Goal: Information Seeking & Learning: Learn about a topic

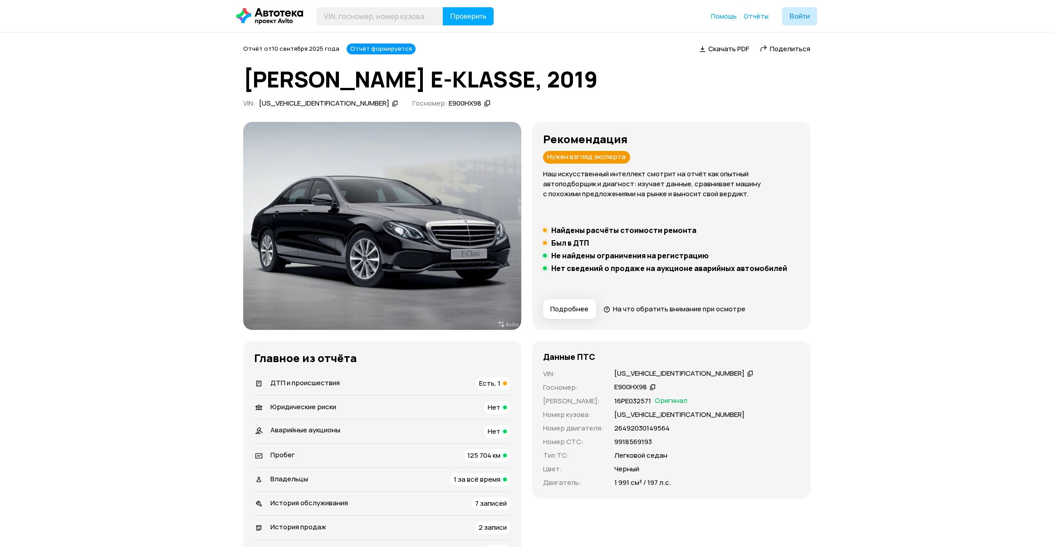
scroll to position [1314, 0]
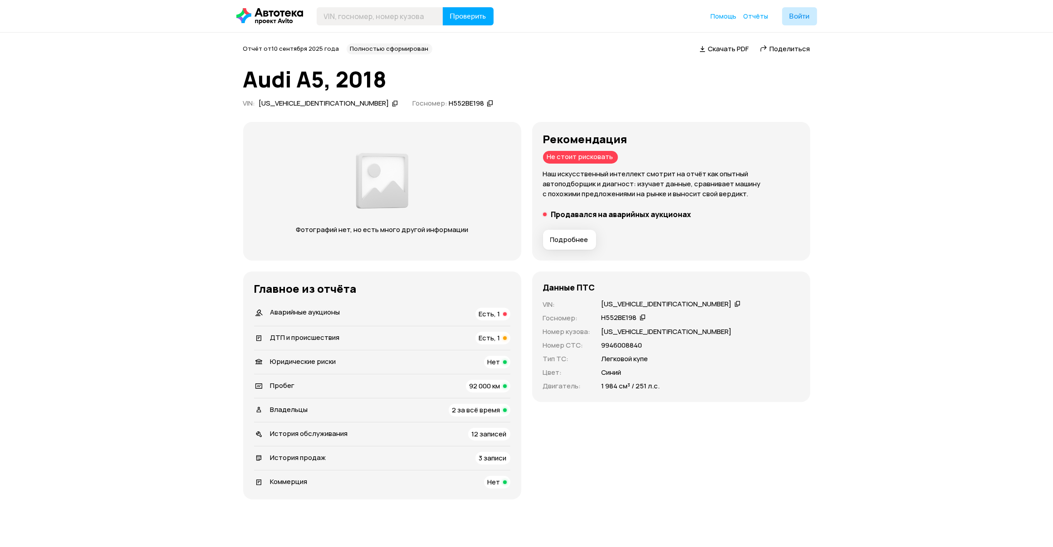
click at [575, 248] on button "Подробнее" at bounding box center [569, 240] width 53 height 20
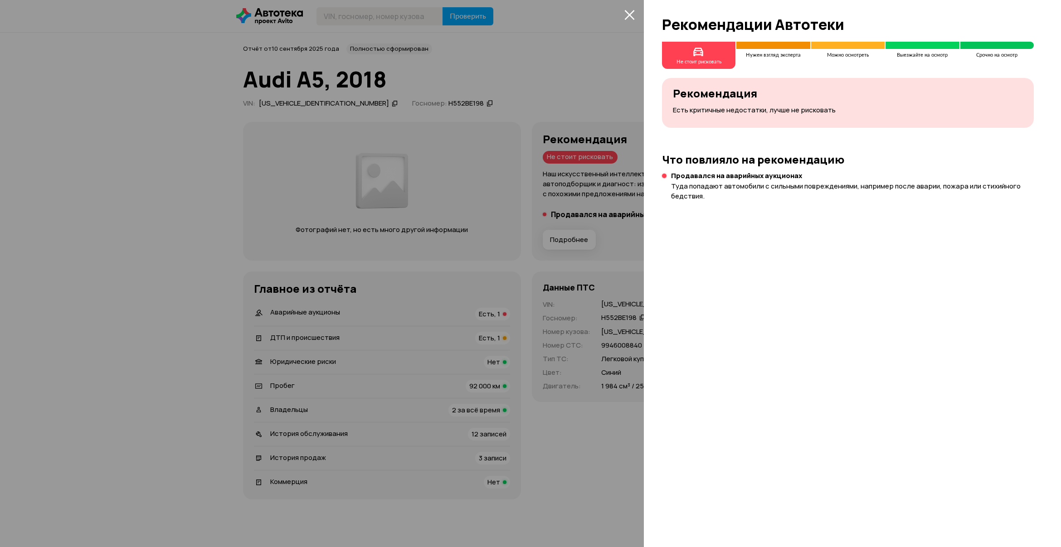
click at [578, 248] on div at bounding box center [530, 273] width 1061 height 547
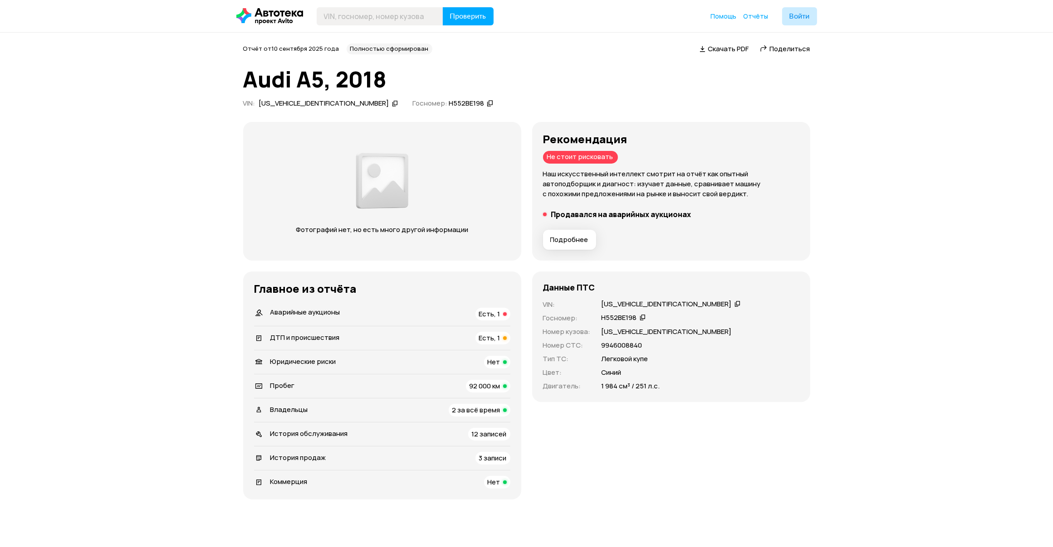
click at [488, 316] on span "Есть, 1" at bounding box center [489, 314] width 21 height 10
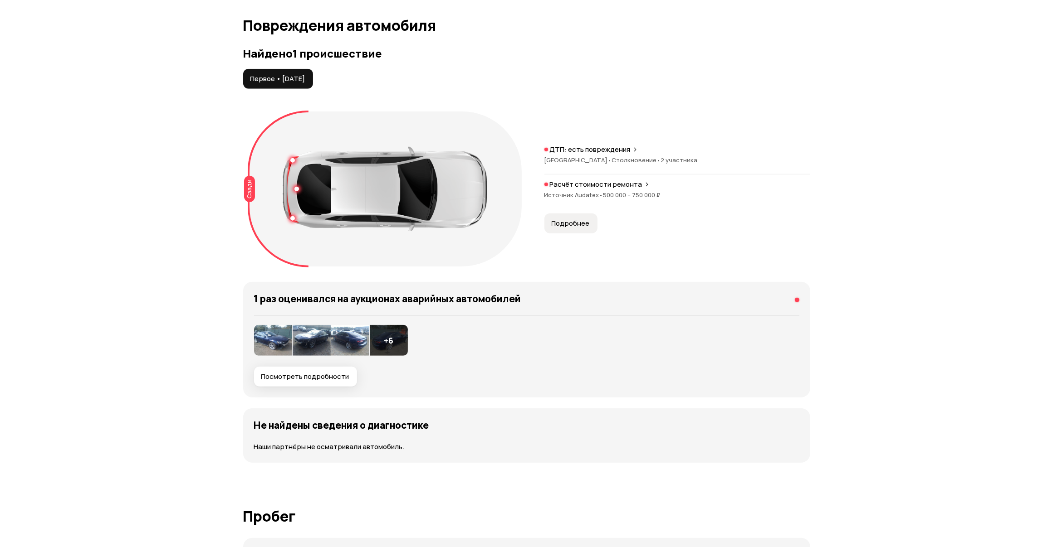
scroll to position [902, 0]
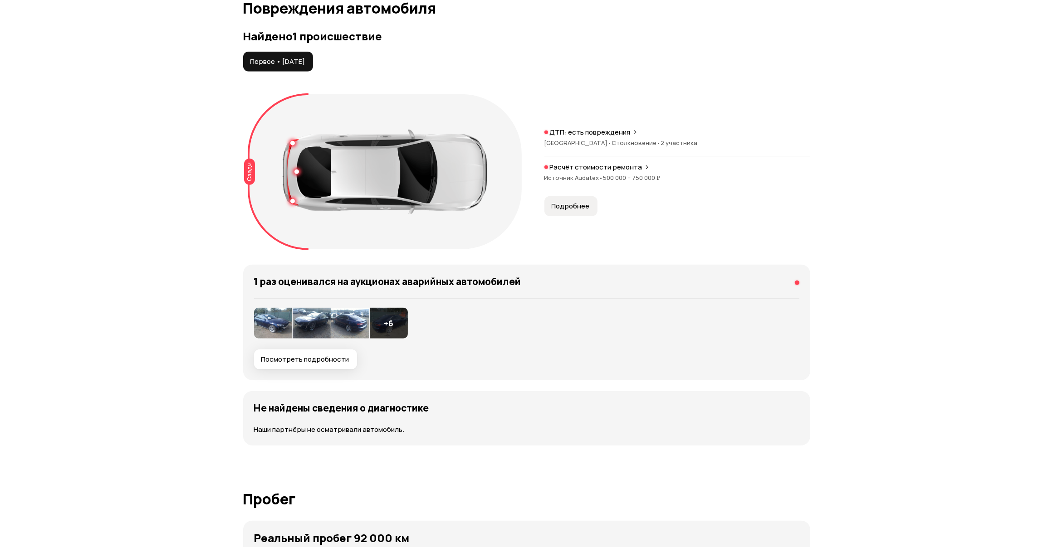
click at [571, 199] on button "Подробнее" at bounding box center [570, 206] width 53 height 20
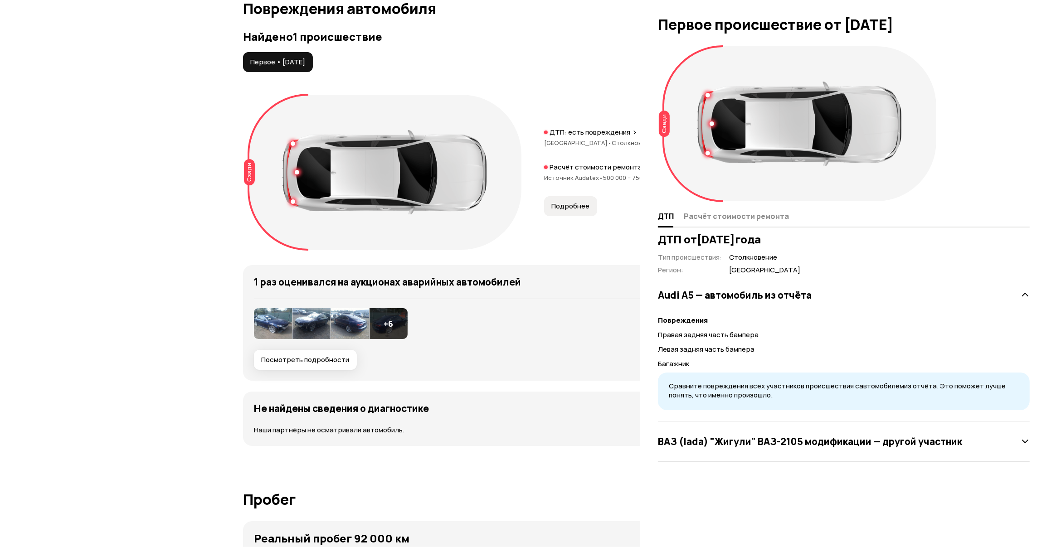
scroll to position [903, 0]
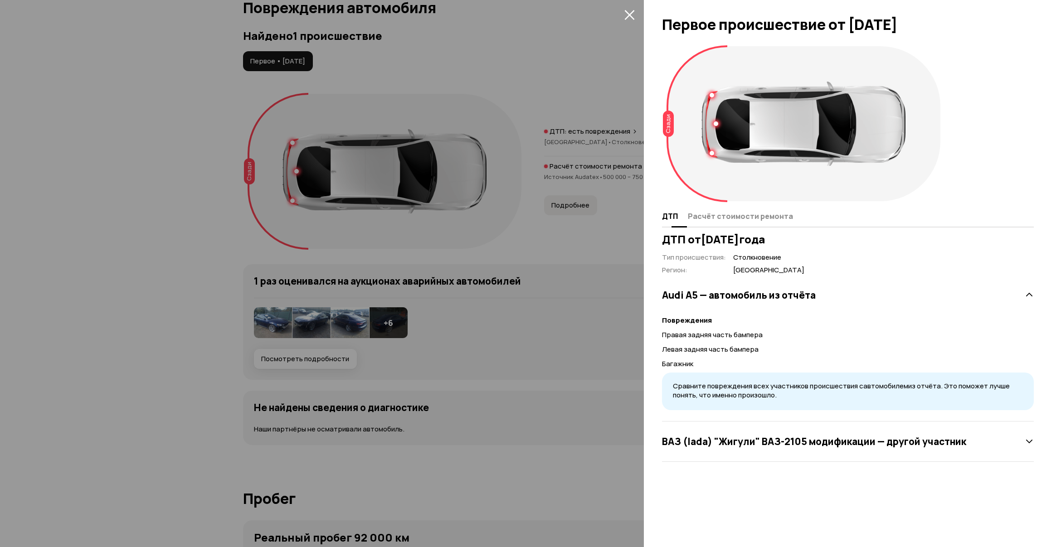
click at [756, 210] on button "Расчёт стоимости ремонта" at bounding box center [739, 216] width 108 height 18
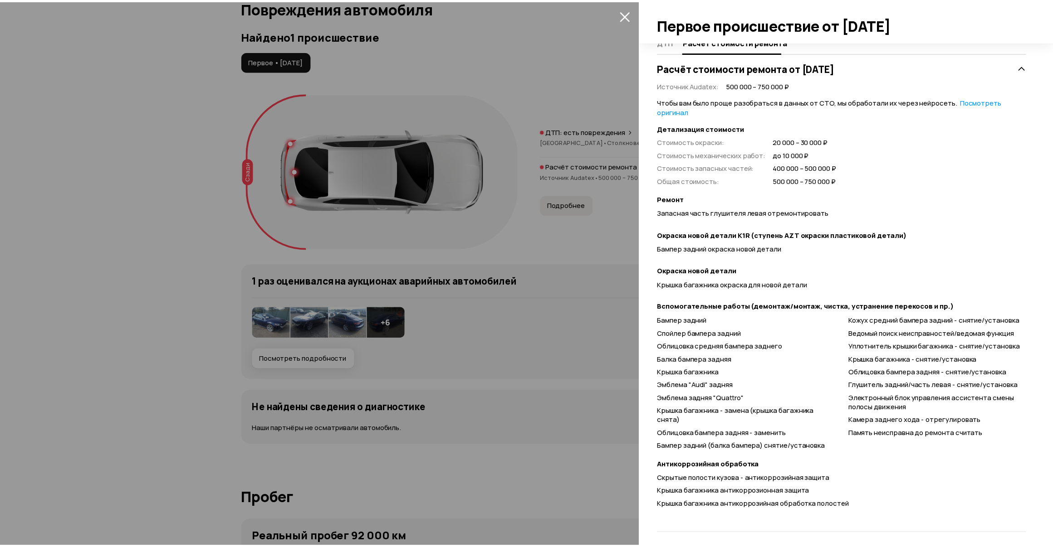
scroll to position [180, 0]
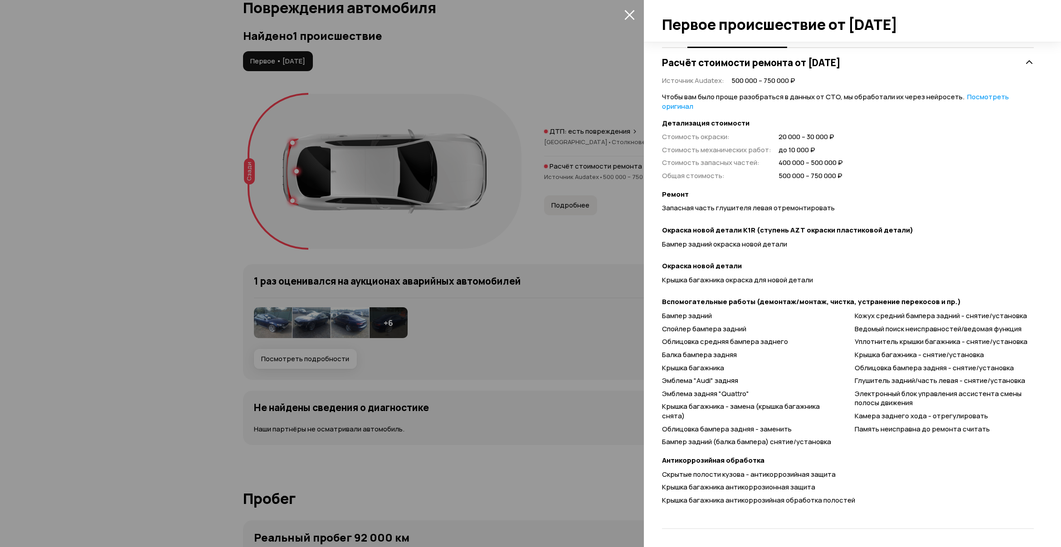
click at [336, 293] on div at bounding box center [530, 273] width 1061 height 547
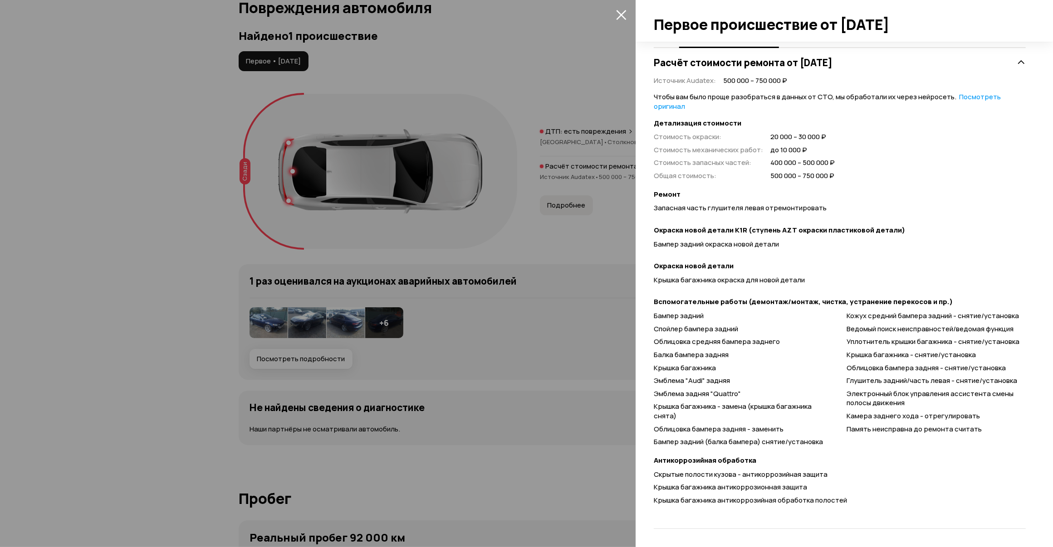
scroll to position [0, 0]
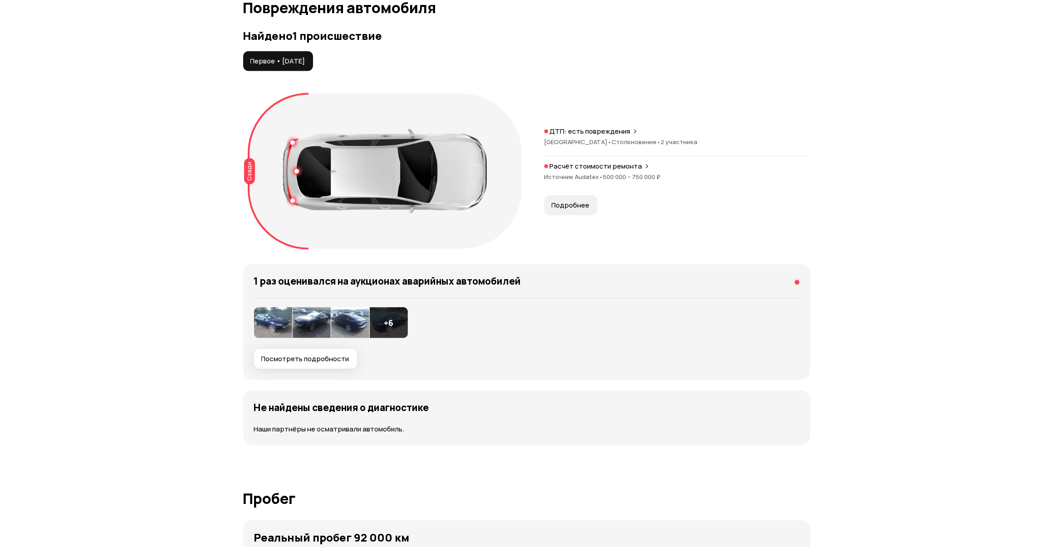
click at [278, 318] on img at bounding box center [273, 323] width 38 height 31
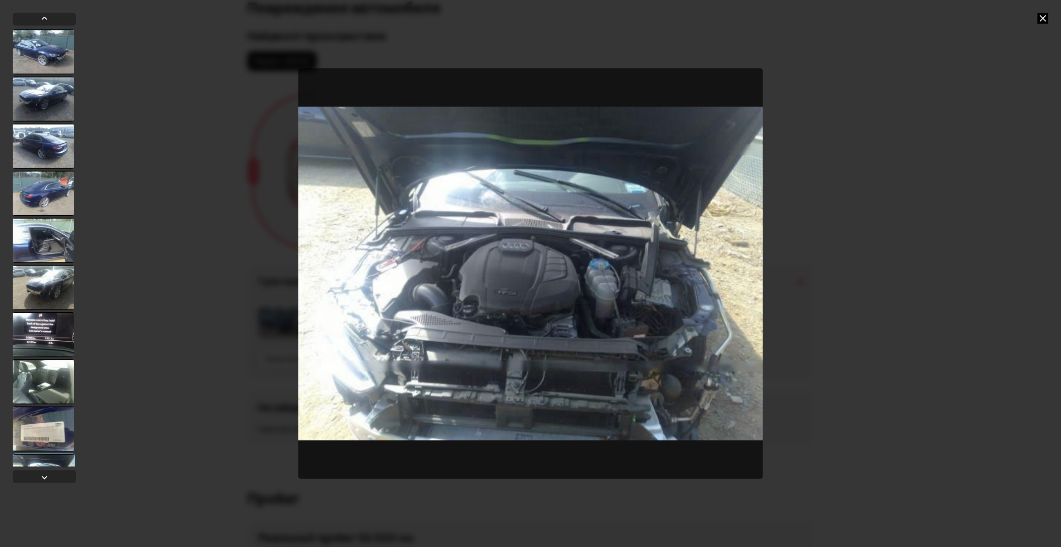
click at [1046, 17] on icon at bounding box center [1043, 18] width 11 height 11
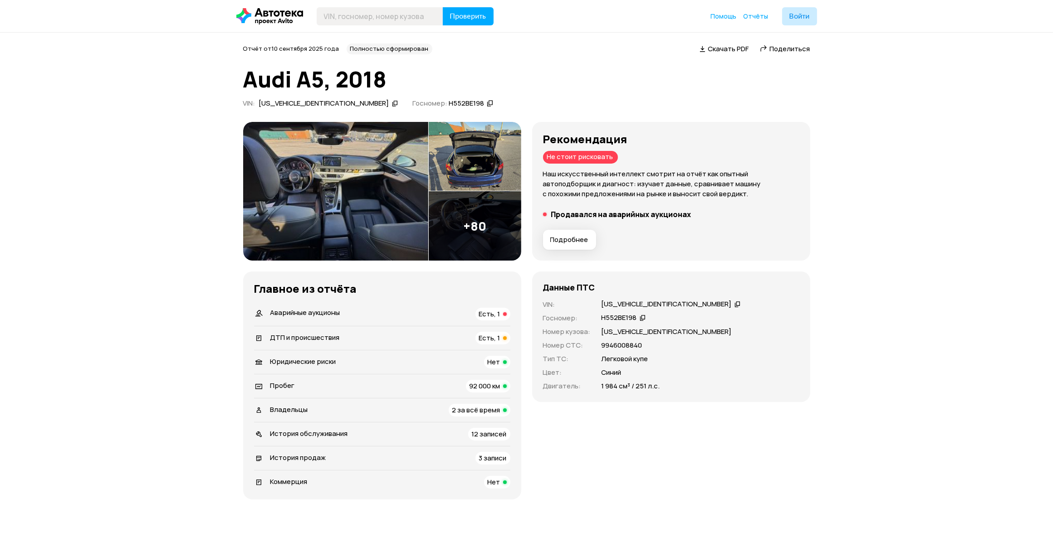
click at [365, 185] on img at bounding box center [335, 191] width 185 height 139
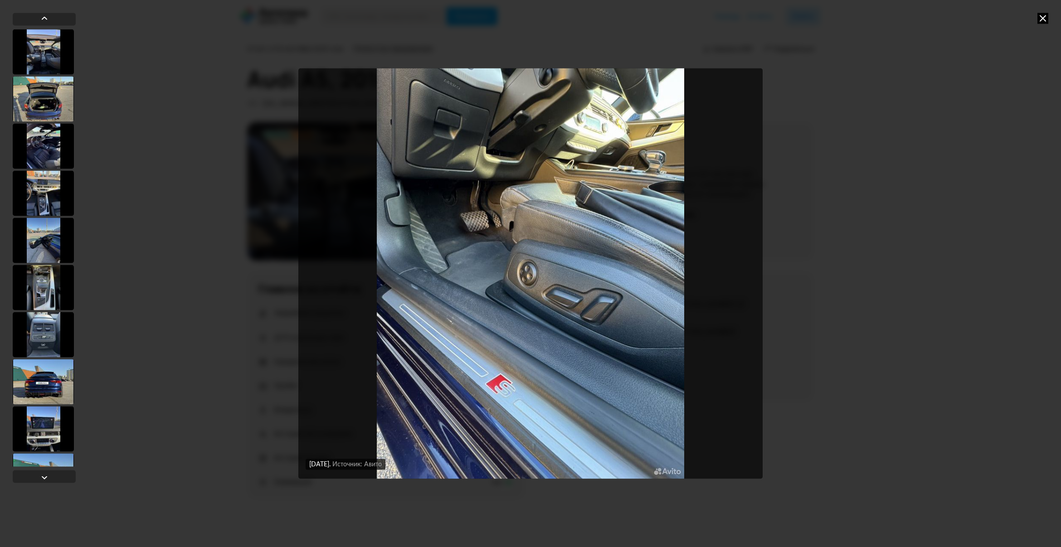
click at [1044, 16] on icon at bounding box center [1043, 18] width 11 height 11
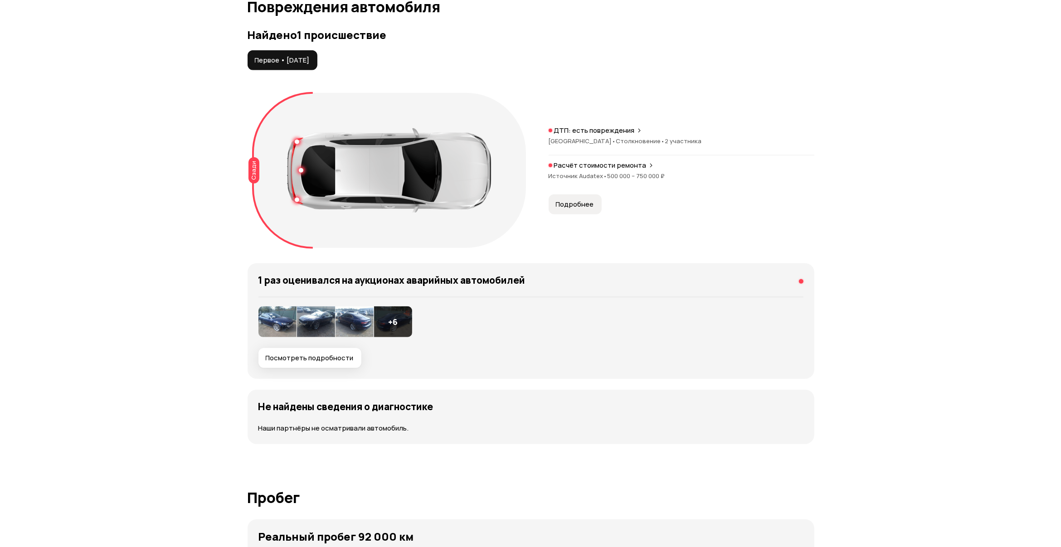
scroll to position [821, 0]
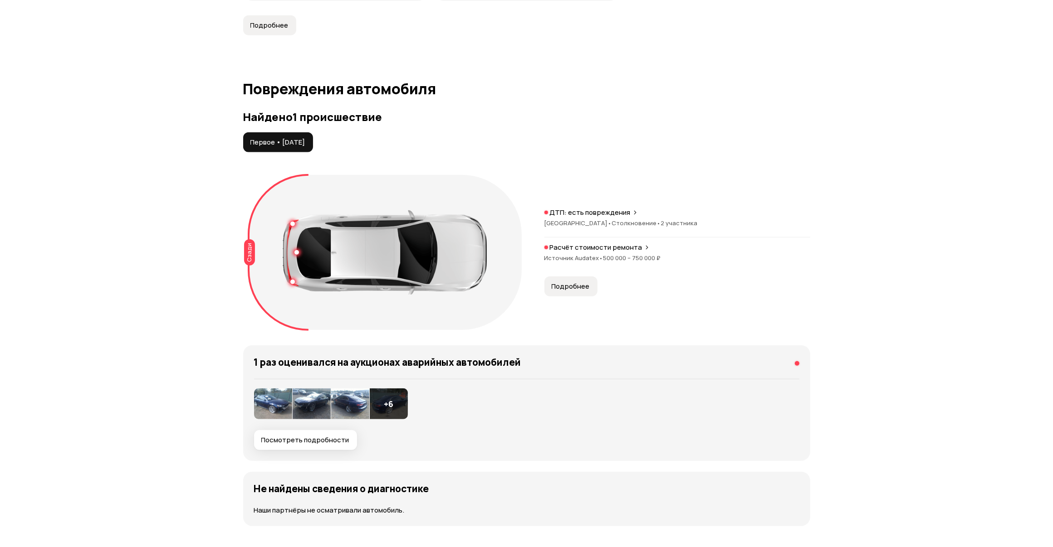
click at [314, 438] on span "Посмотреть подробности" at bounding box center [305, 440] width 88 height 9
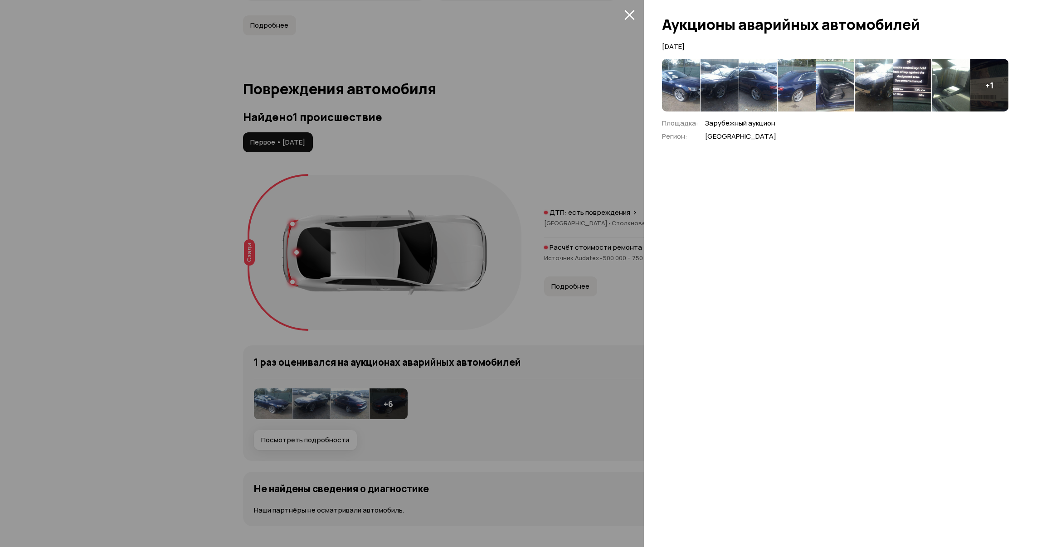
click at [678, 74] on img at bounding box center [681, 85] width 38 height 53
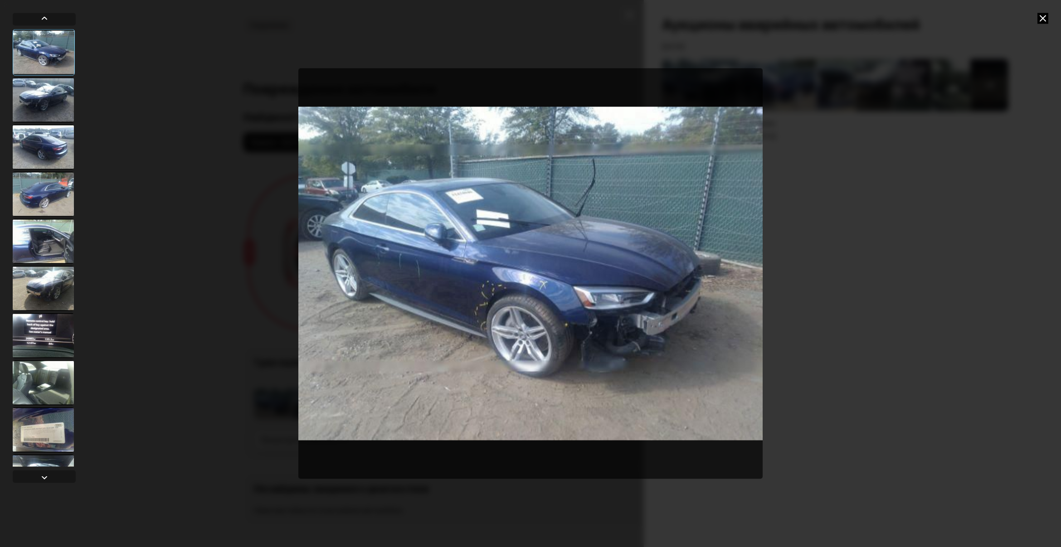
click at [1044, 15] on icon at bounding box center [1043, 18] width 11 height 11
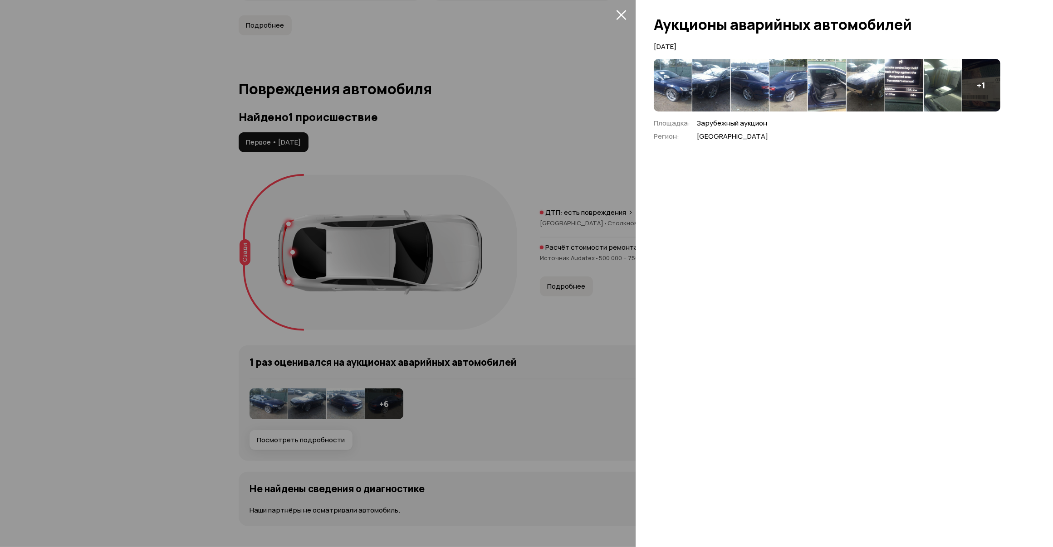
click at [629, 205] on div at bounding box center [526, 273] width 1053 height 547
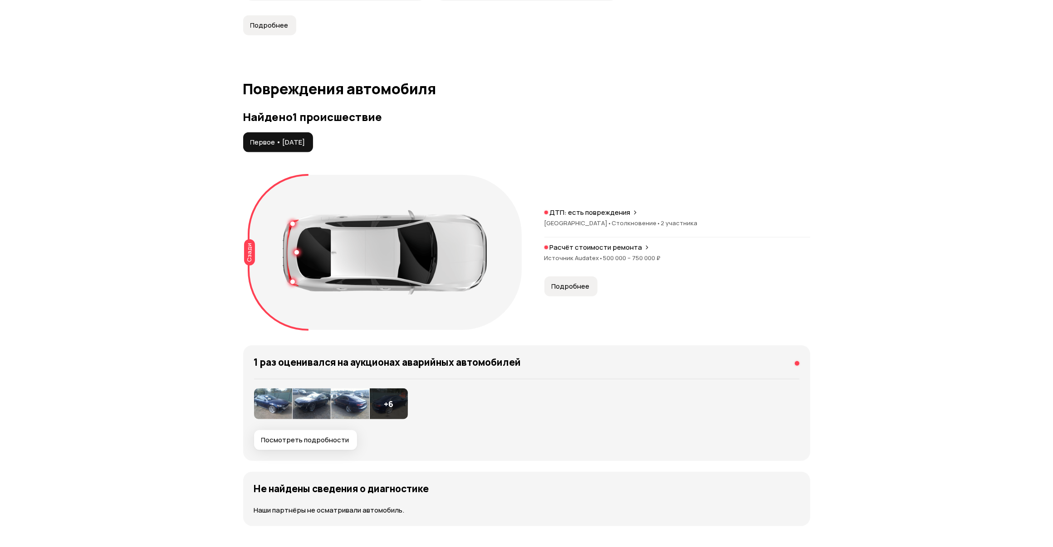
click at [564, 293] on button "Подробнее" at bounding box center [570, 287] width 53 height 20
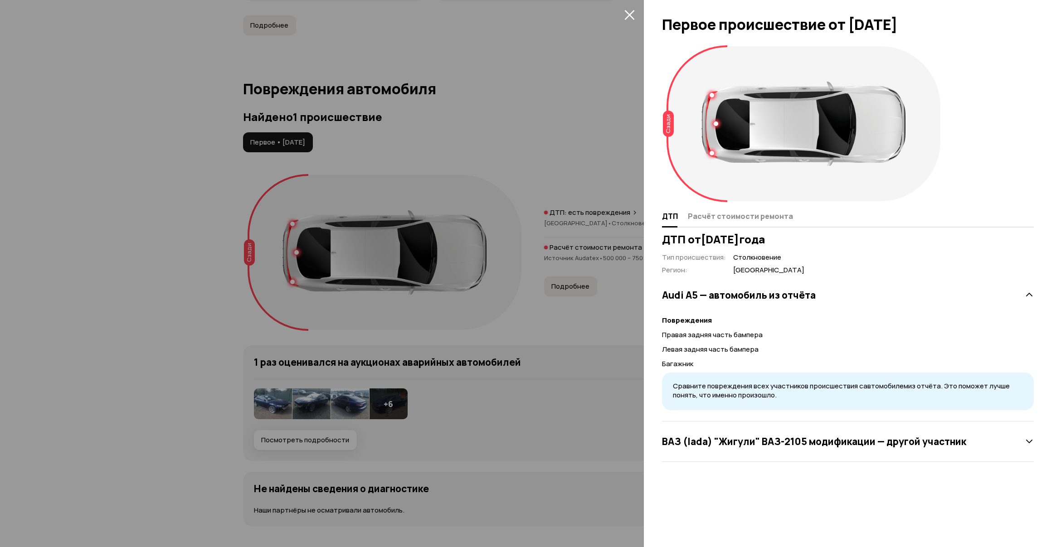
click at [782, 440] on h3 "ВАЗ (lada) "Жигули" ВАЗ-2105 модификации — другой участник" at bounding box center [814, 442] width 304 height 12
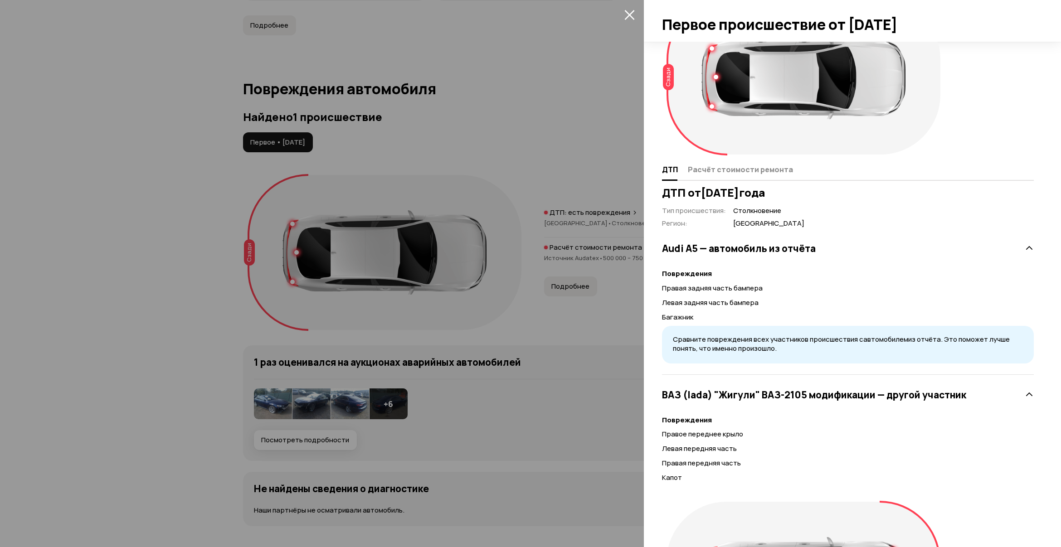
scroll to position [41, 0]
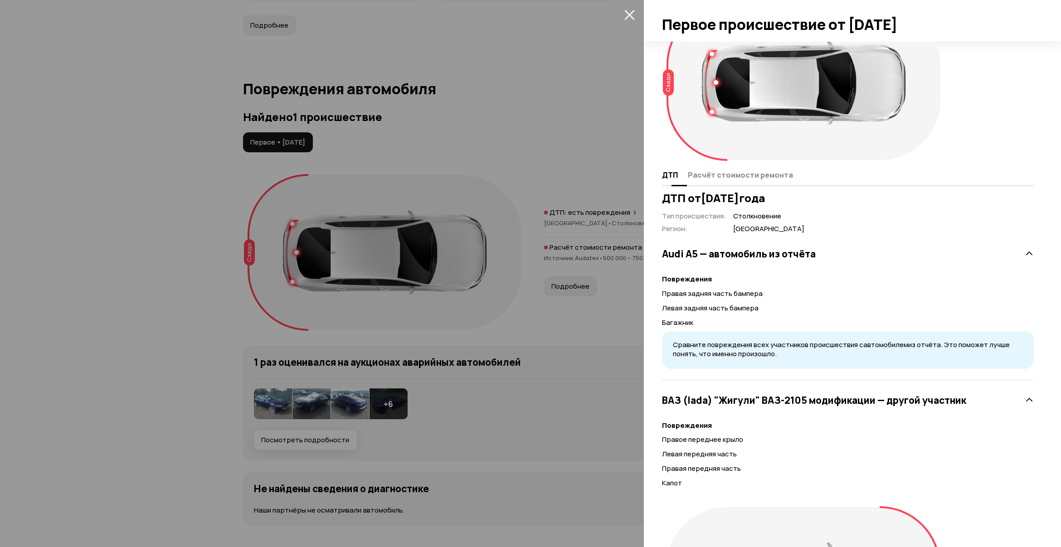
click at [735, 177] on span "Расчёт стоимости ремонта" at bounding box center [740, 175] width 105 height 9
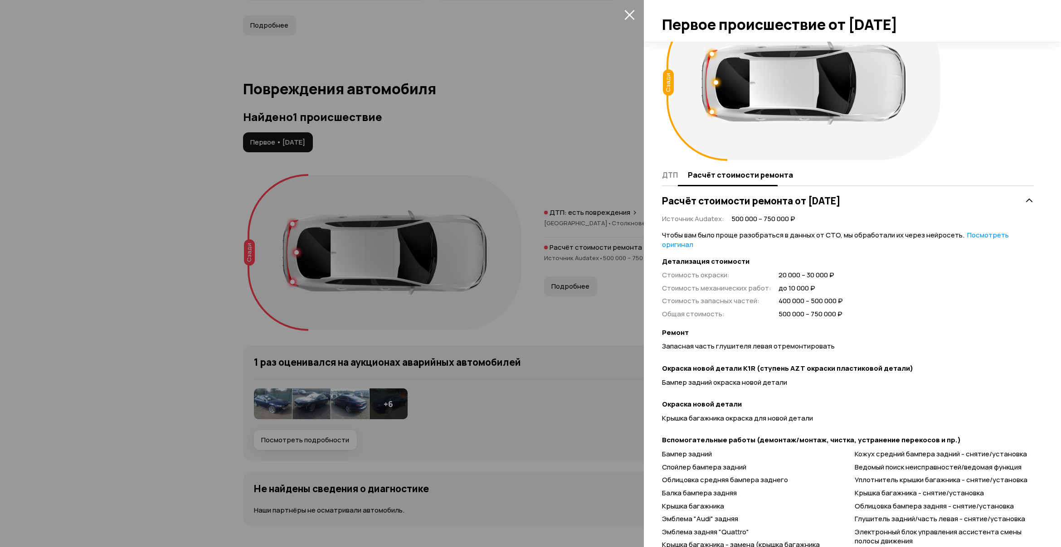
click at [673, 177] on span "ДТП" at bounding box center [670, 175] width 16 height 9
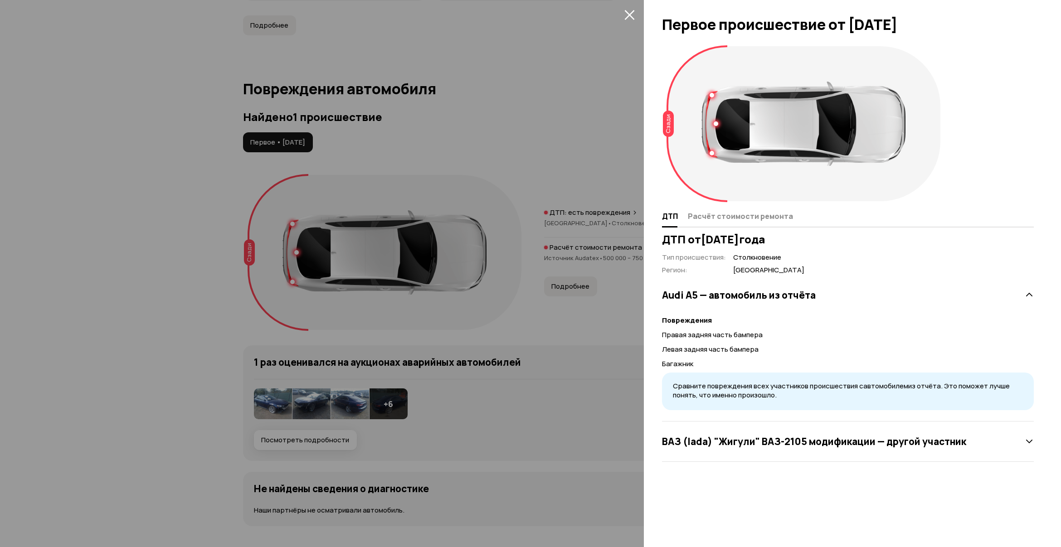
click at [717, 123] on div at bounding box center [716, 124] width 5 height 5
drag, startPoint x: 713, startPoint y: 171, endPoint x: 718, endPoint y: 209, distance: 38.4
click at [713, 172] on icon at bounding box center [697, 123] width 61 height 157
click at [724, 218] on span "Расчёт стоимости ремонта" at bounding box center [740, 216] width 105 height 9
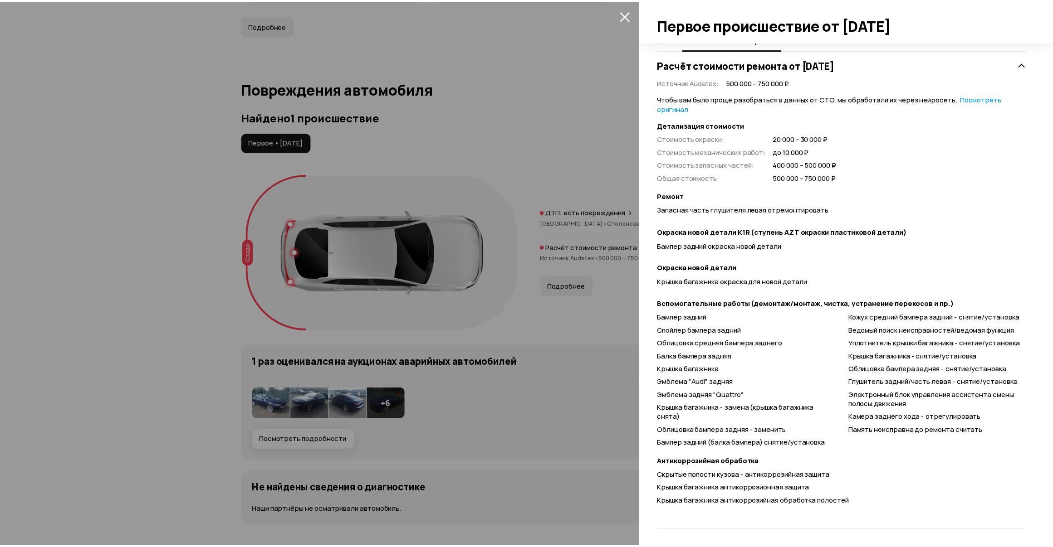
scroll to position [180, 0]
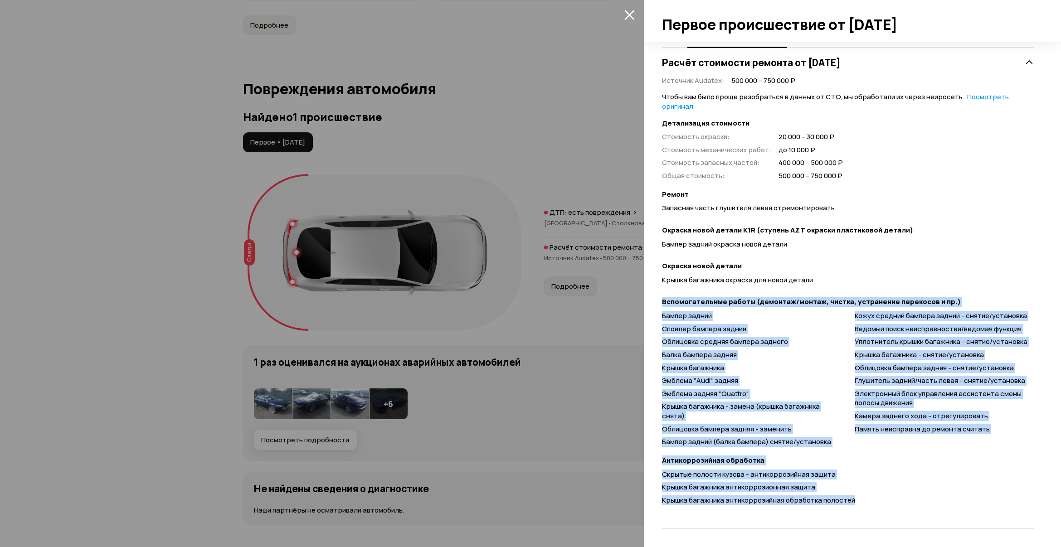
drag, startPoint x: 647, startPoint y: 295, endPoint x: 933, endPoint y: 509, distance: 357.8
click at [933, 509] on div "Сзади ДТП Расчёт стоимости ремонта Расчёт стоимости ремонта от [DATE] Источник …" at bounding box center [852, 295] width 417 height 506
click at [933, 509] on div "Расчёт стоимости ремонта от [DATE] Источник Audatex : 500 000 – 750 000 ₽ Чтобы…" at bounding box center [848, 286] width 372 height 487
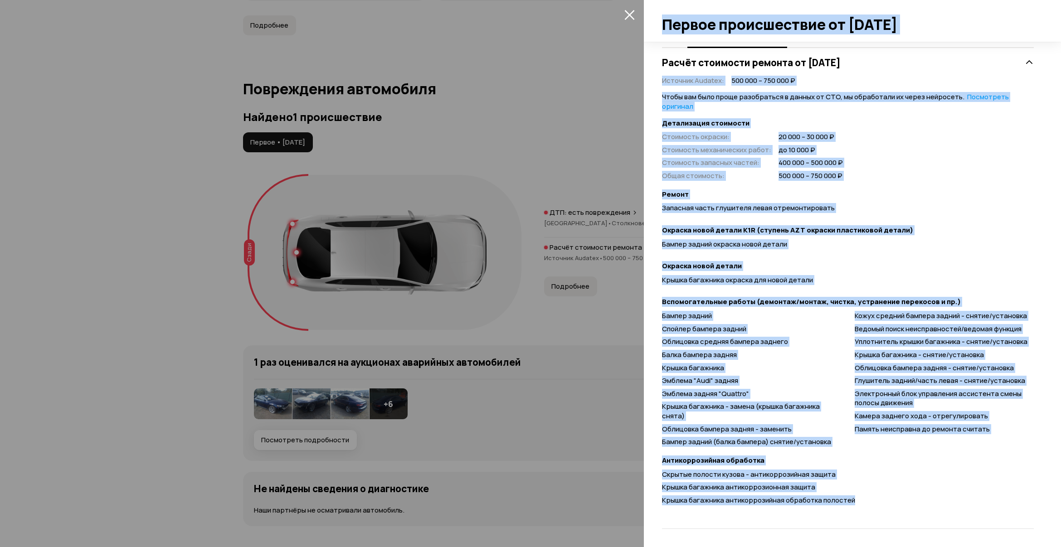
drag, startPoint x: 885, startPoint y: 511, endPoint x: 639, endPoint y: 291, distance: 330.5
click at [639, 291] on div at bounding box center [530, 273] width 1061 height 547
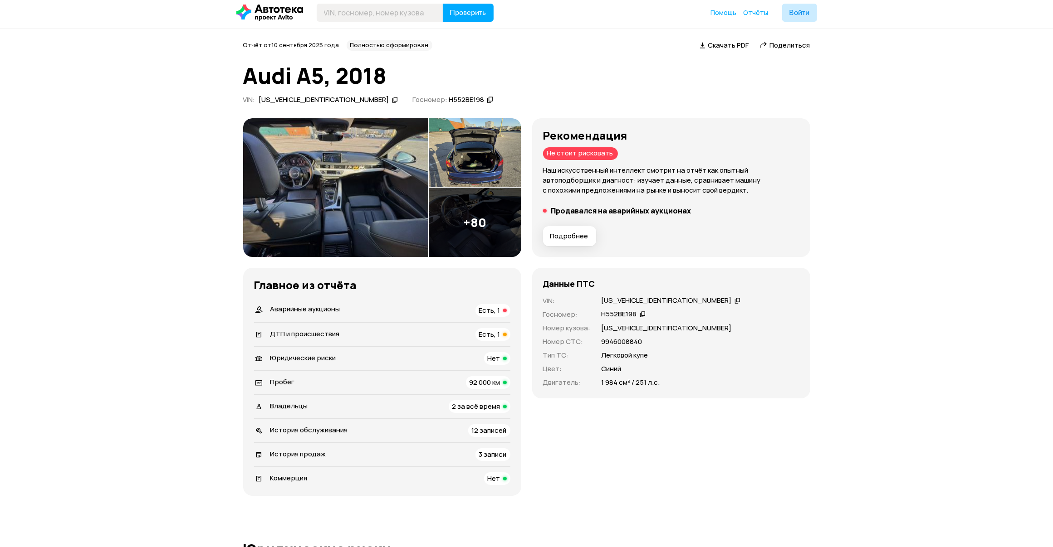
scroll to position [0, 0]
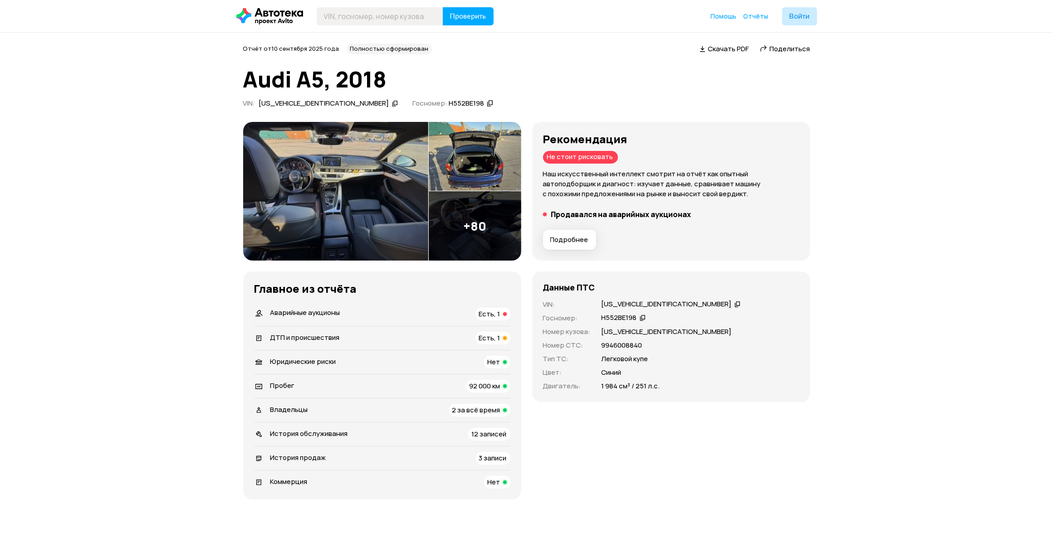
click at [323, 172] on img at bounding box center [335, 191] width 185 height 139
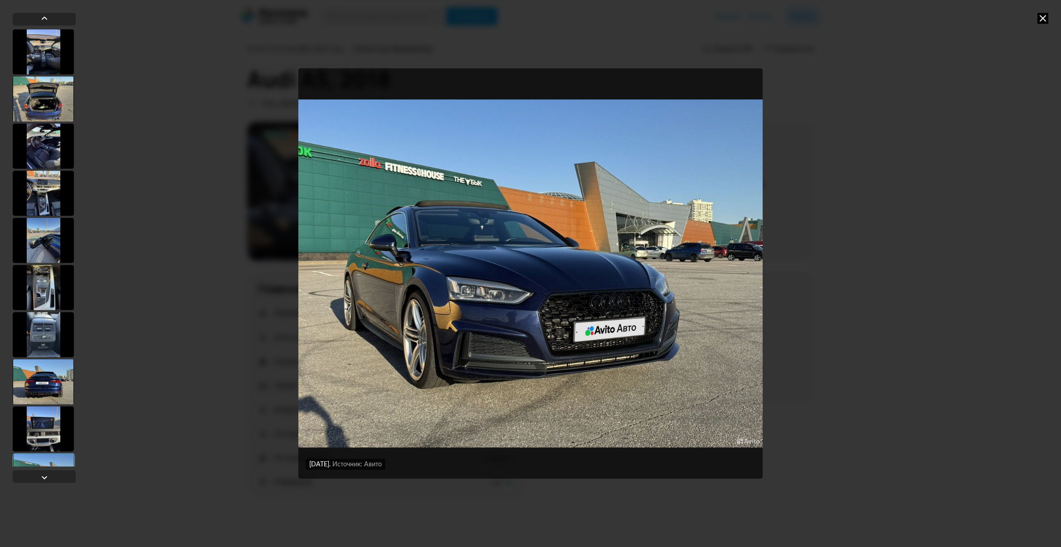
click at [1044, 18] on icon at bounding box center [1043, 18] width 11 height 11
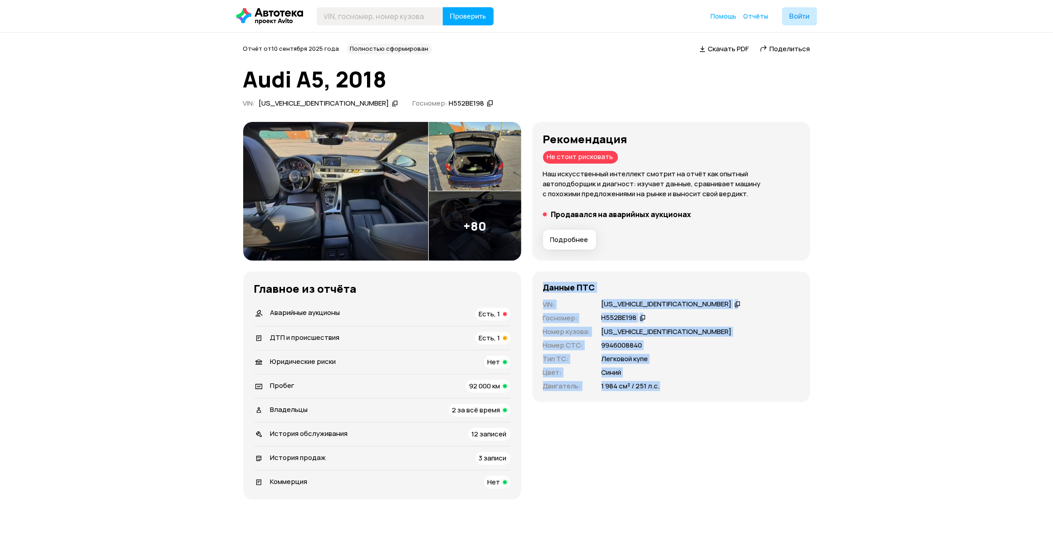
drag, startPoint x: 572, startPoint y: 307, endPoint x: 685, endPoint y: 392, distance: 141.4
click at [685, 392] on div "Данные ПТС VIN : [US_VEHICLE_IDENTIFICATION_NUMBER]   Госномер : Н552ВЕ198   Но…" at bounding box center [671, 337] width 278 height 131
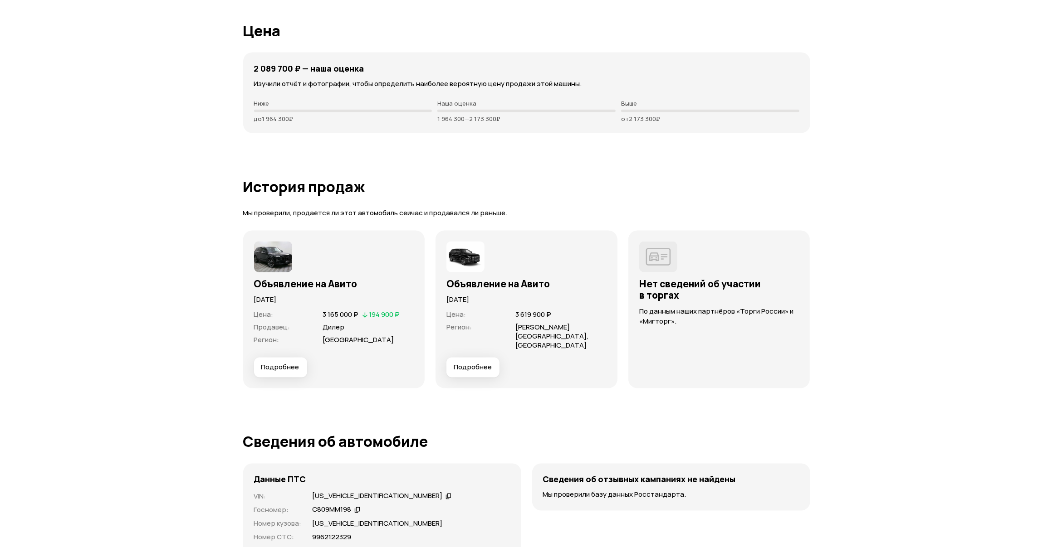
scroll to position [1807, 0]
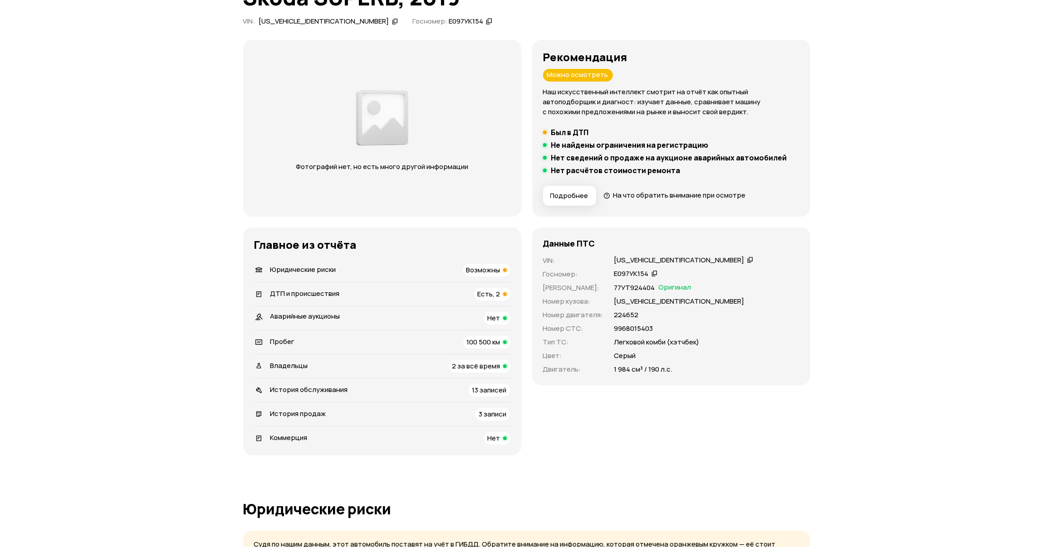
click at [489, 265] on span "Возможны" at bounding box center [483, 270] width 34 height 10
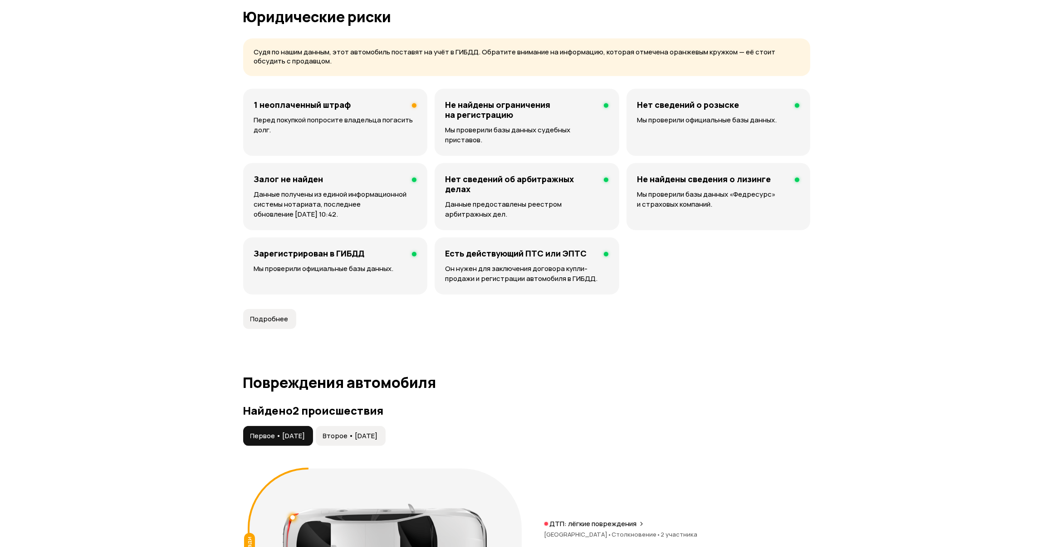
scroll to position [583, 0]
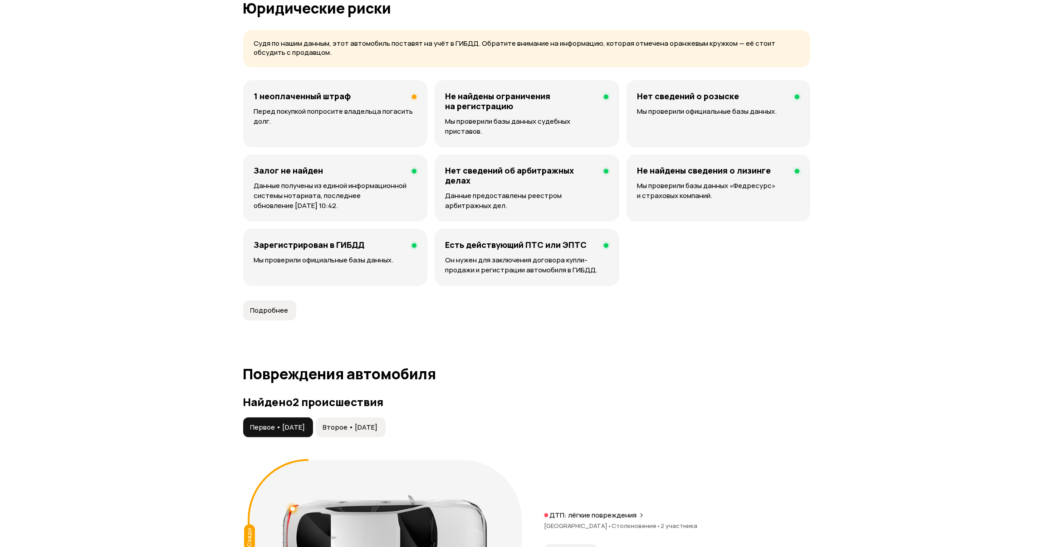
click at [349, 62] on div "Судя по нашим данным, этот автомобиль поставят на учёт в ГИБДД. Обратите вниман…" at bounding box center [526, 49] width 567 height 38
click at [355, 94] on div "1 неоплаченный штраф" at bounding box center [335, 96] width 162 height 10
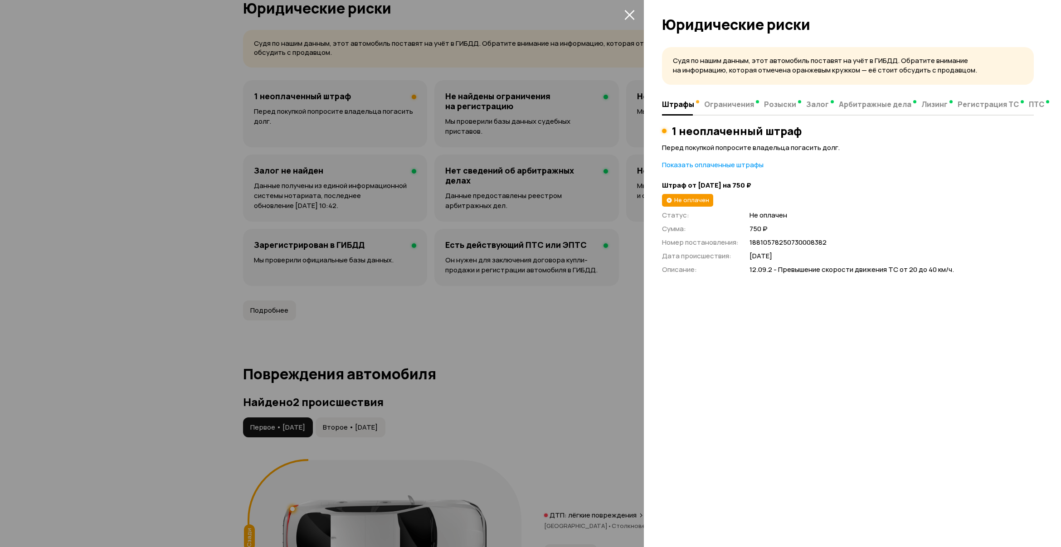
click at [494, 280] on div at bounding box center [530, 273] width 1061 height 547
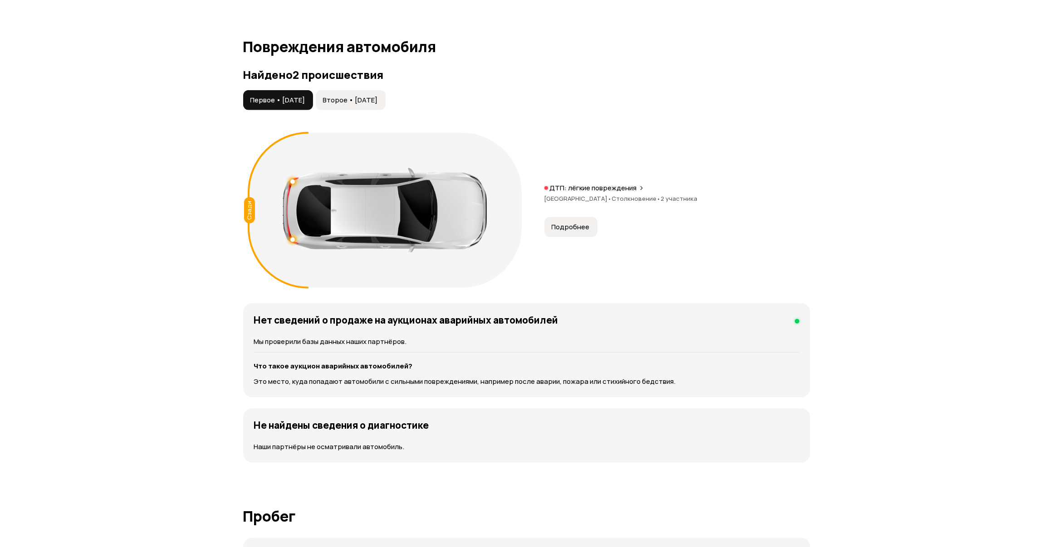
scroll to position [912, 0]
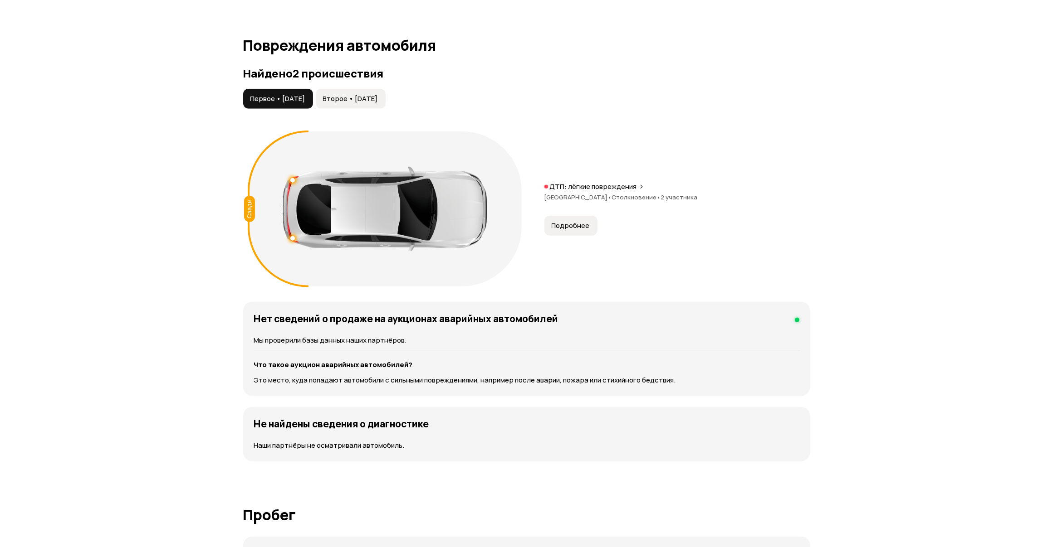
click at [579, 216] on button "Подробнее" at bounding box center [570, 226] width 53 height 20
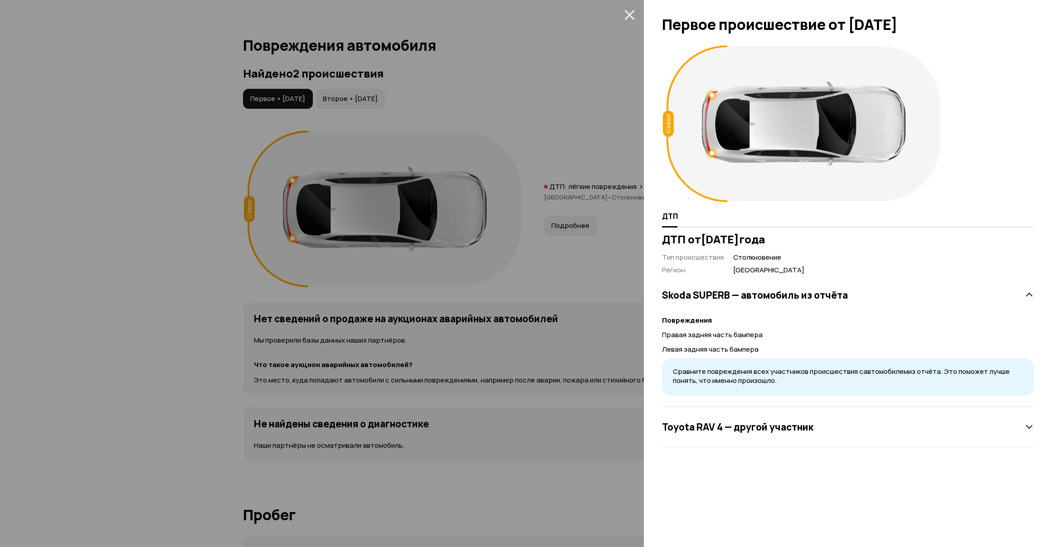
click at [337, 92] on div at bounding box center [530, 273] width 1061 height 547
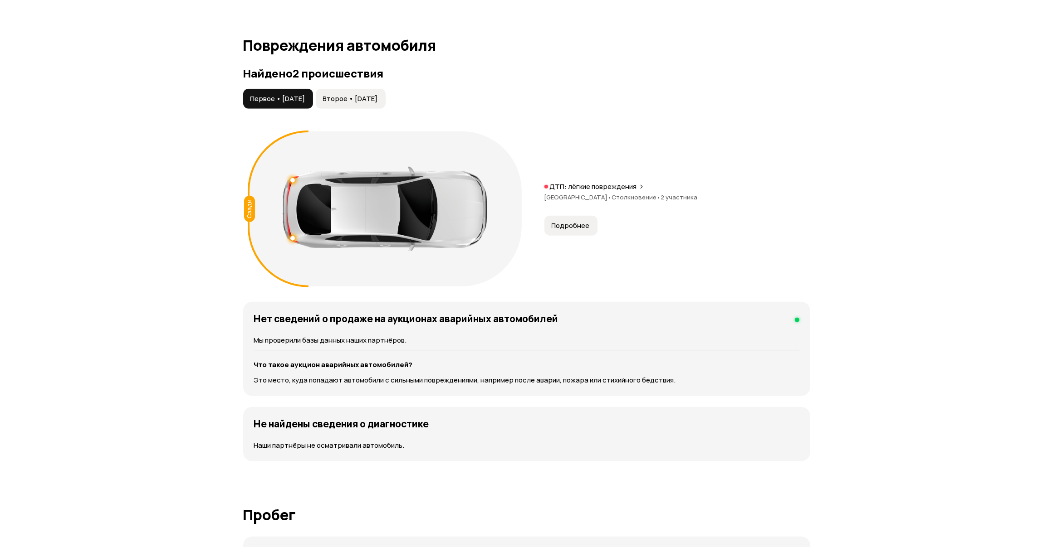
click at [355, 94] on span "Второе • 01 июн 2021" at bounding box center [350, 98] width 55 height 9
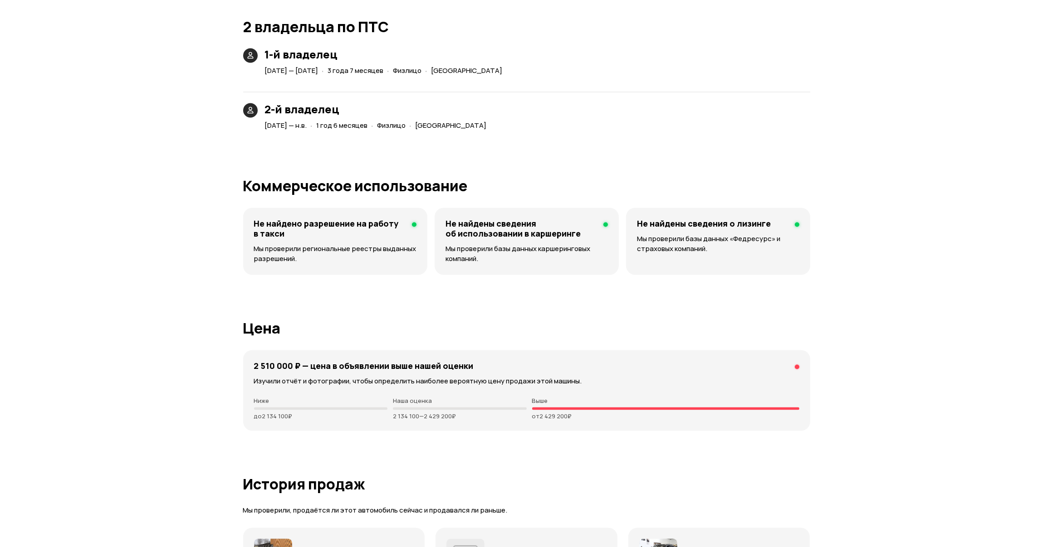
scroll to position [2062, 0]
